Goal: Task Accomplishment & Management: Manage account settings

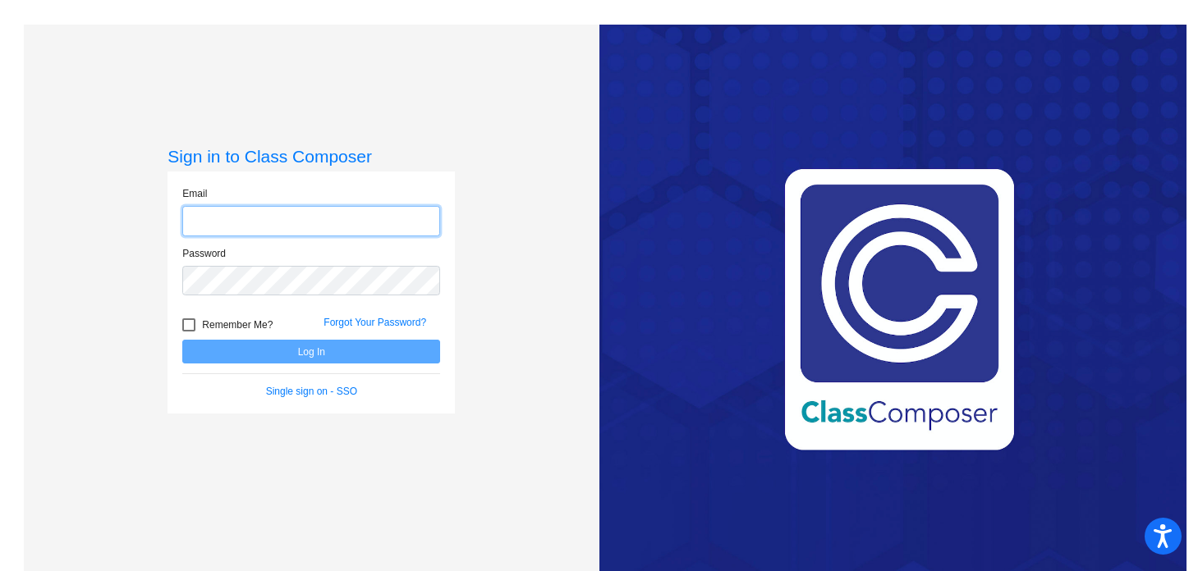
type input "[EMAIL_ADDRESS][DOMAIN_NAME]"
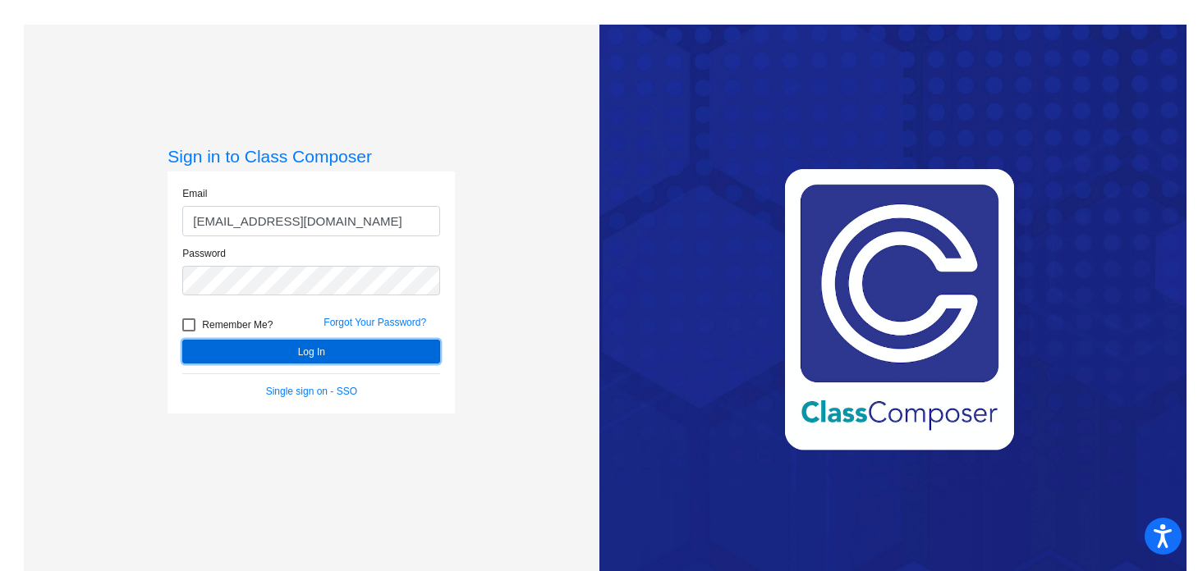
click at [305, 359] on button "Log In" at bounding box center [311, 352] width 258 height 24
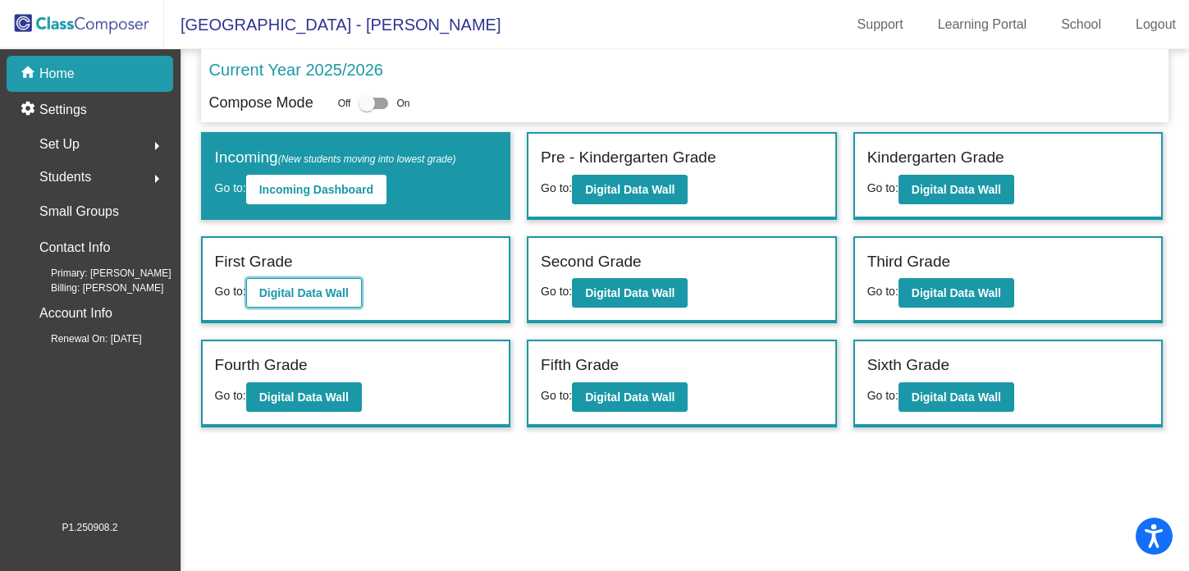
click at [319, 293] on b "Digital Data Wall" at bounding box center [303, 292] width 89 height 13
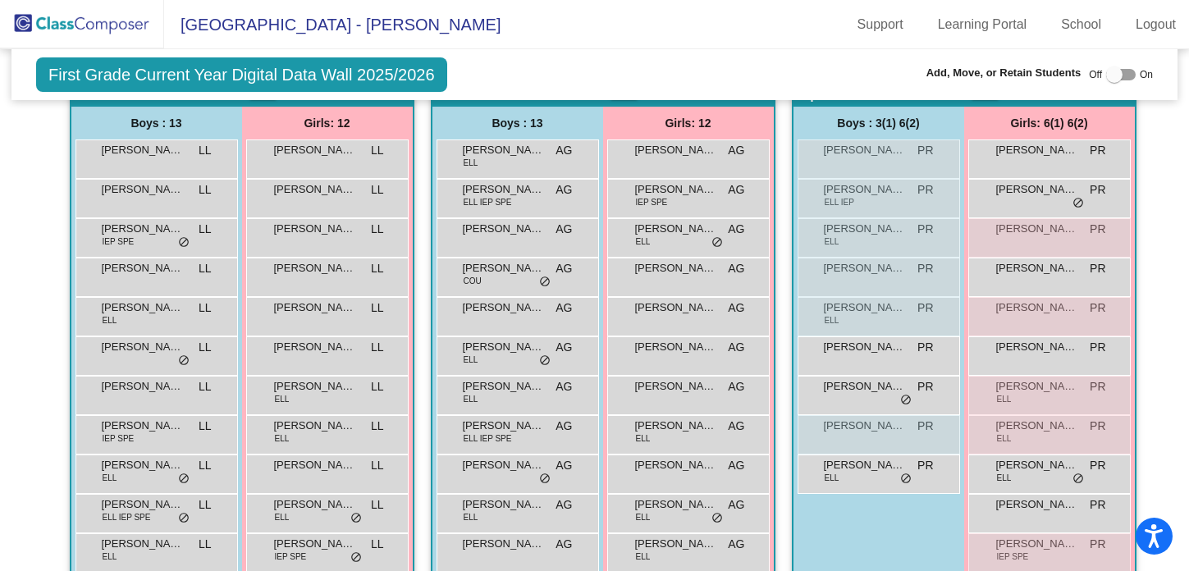
scroll to position [437, 0]
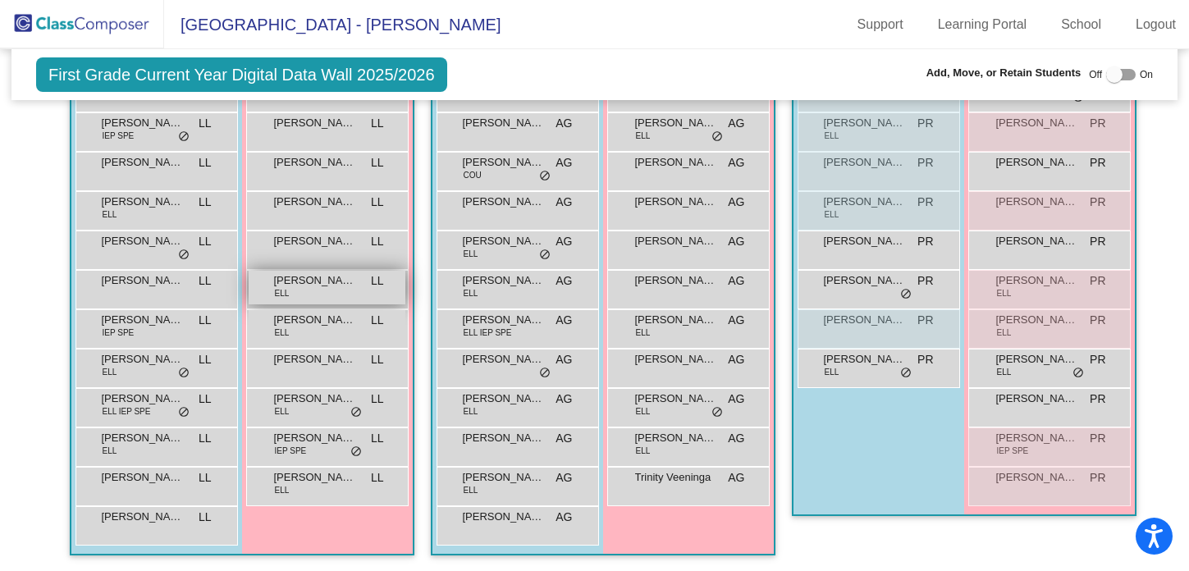
click at [304, 289] on div "[PERSON_NAME] ELL LL lock do_not_disturb_alt" at bounding box center [327, 288] width 157 height 34
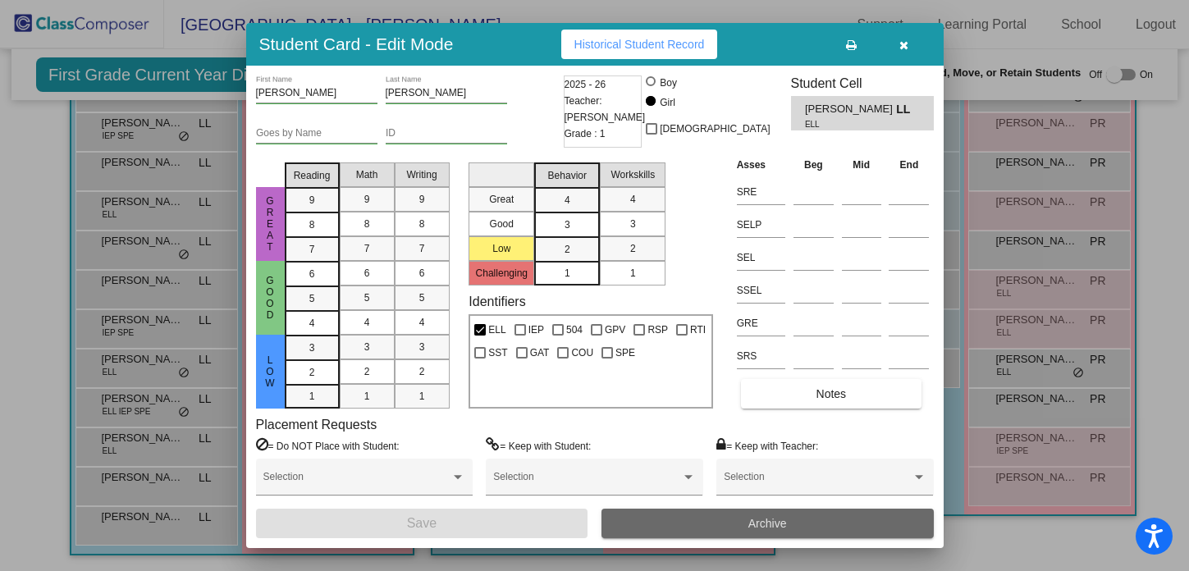
click at [678, 520] on button "Archive" at bounding box center [768, 524] width 332 height 30
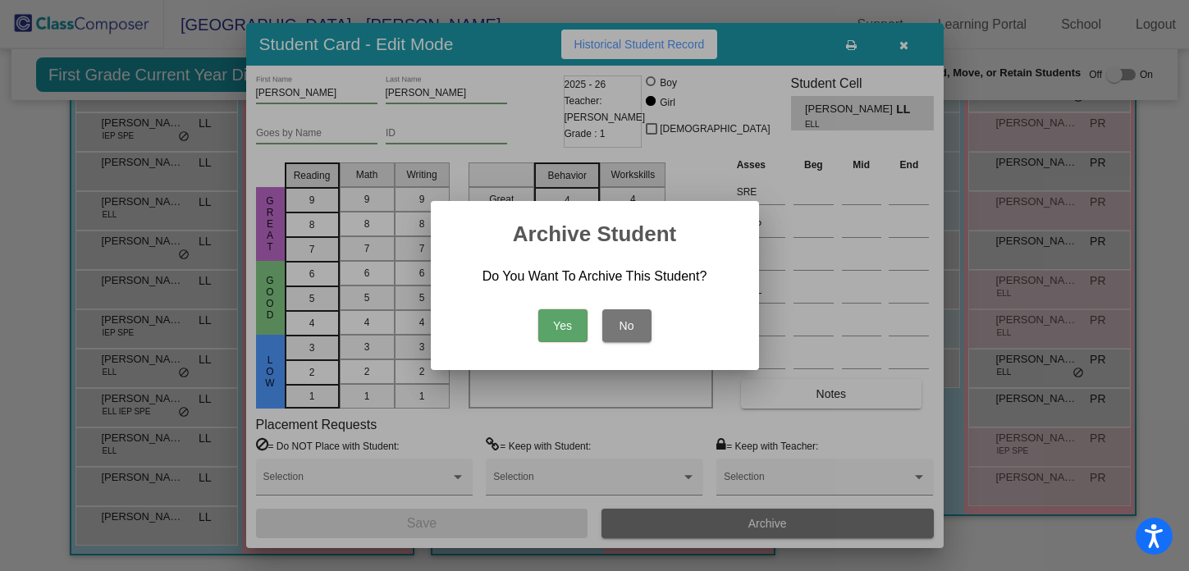
click at [562, 325] on button "Yes" at bounding box center [562, 325] width 49 height 33
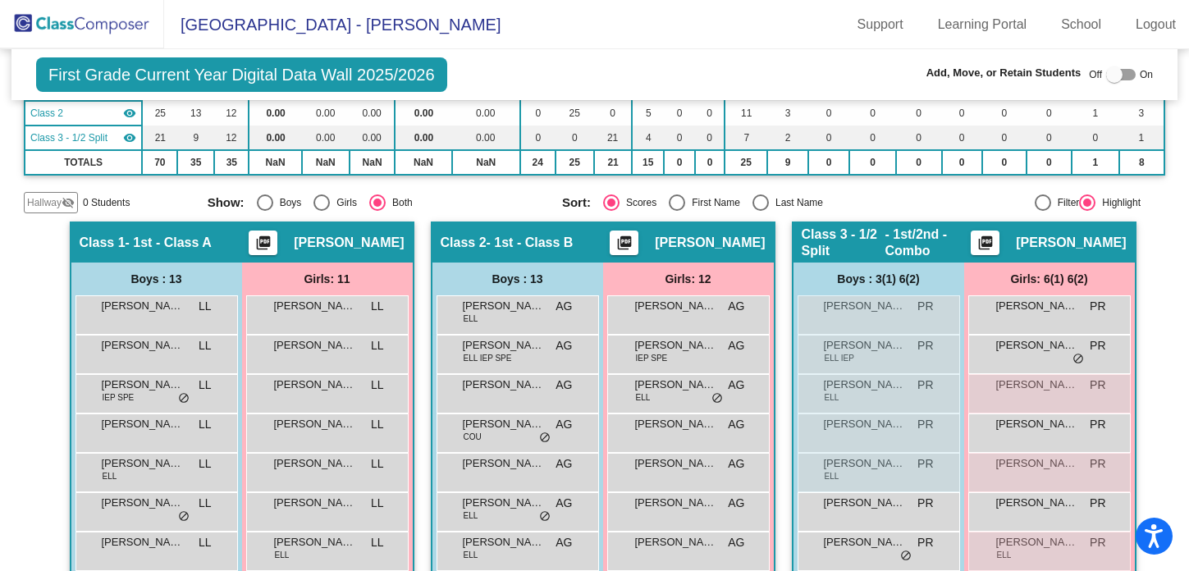
scroll to position [0, 0]
